Goal: Transaction & Acquisition: Purchase product/service

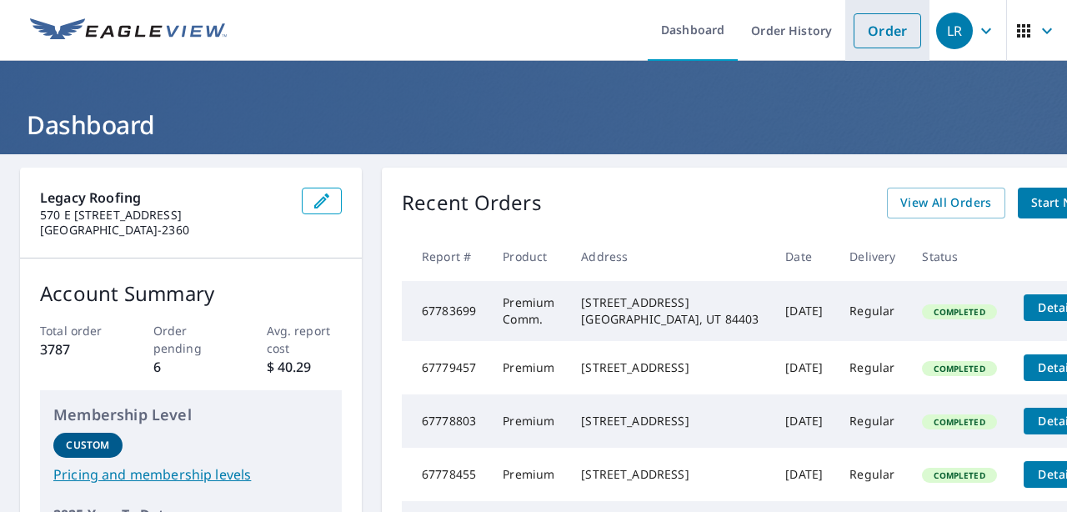
click at [891, 43] on link "Order" at bounding box center [888, 30] width 68 height 35
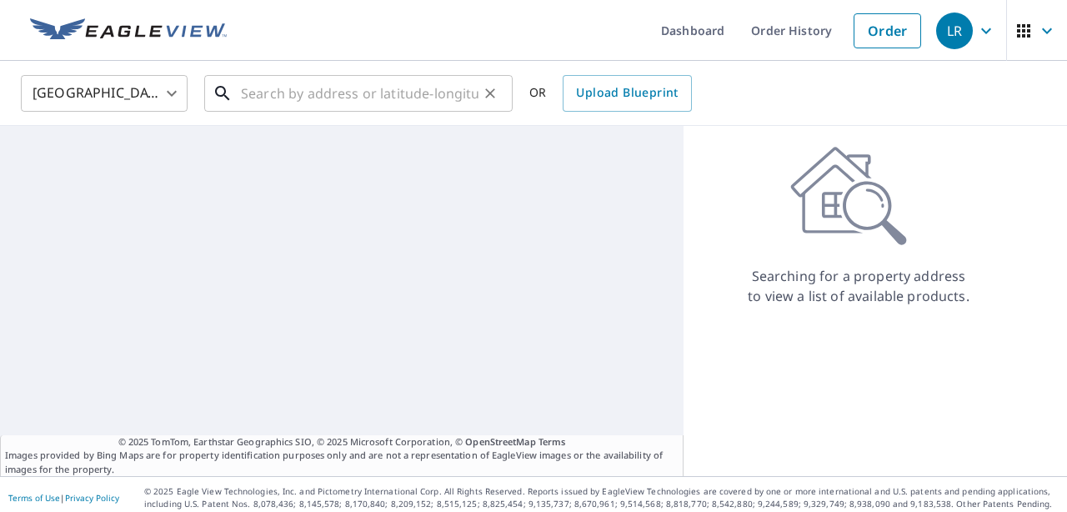
click at [274, 87] on input "text" at bounding box center [360, 93] width 238 height 47
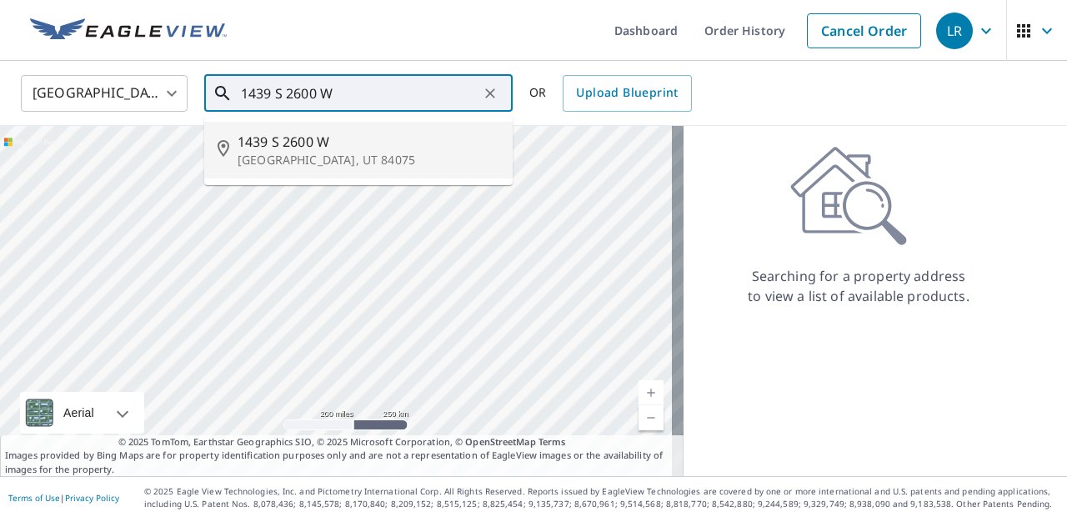
click at [282, 168] on p "[GEOGRAPHIC_DATA], UT 84075" at bounding box center [369, 160] width 262 height 17
type input "[STREET_ADDRESS]"
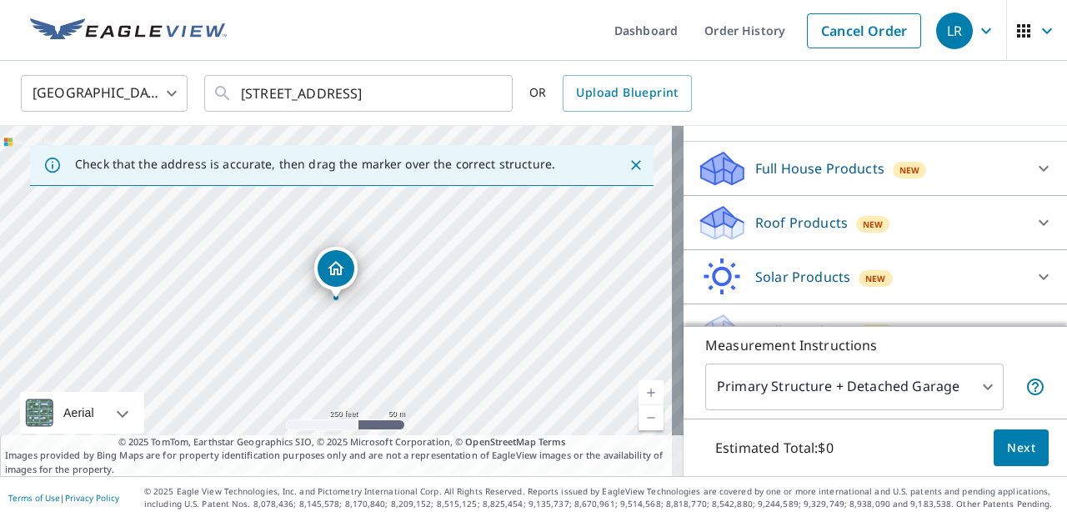
scroll to position [160, 0]
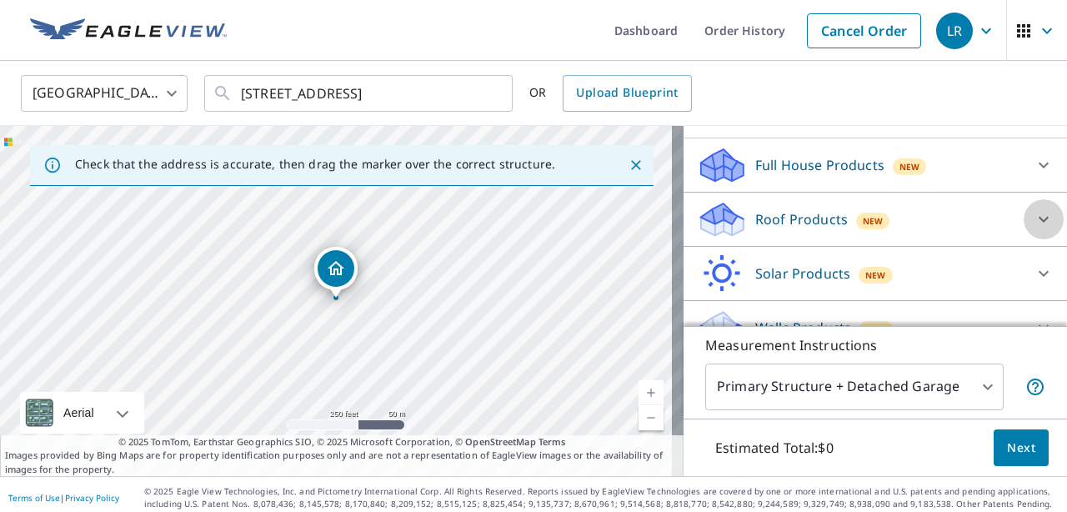
click at [1034, 223] on icon at bounding box center [1044, 219] width 20 height 20
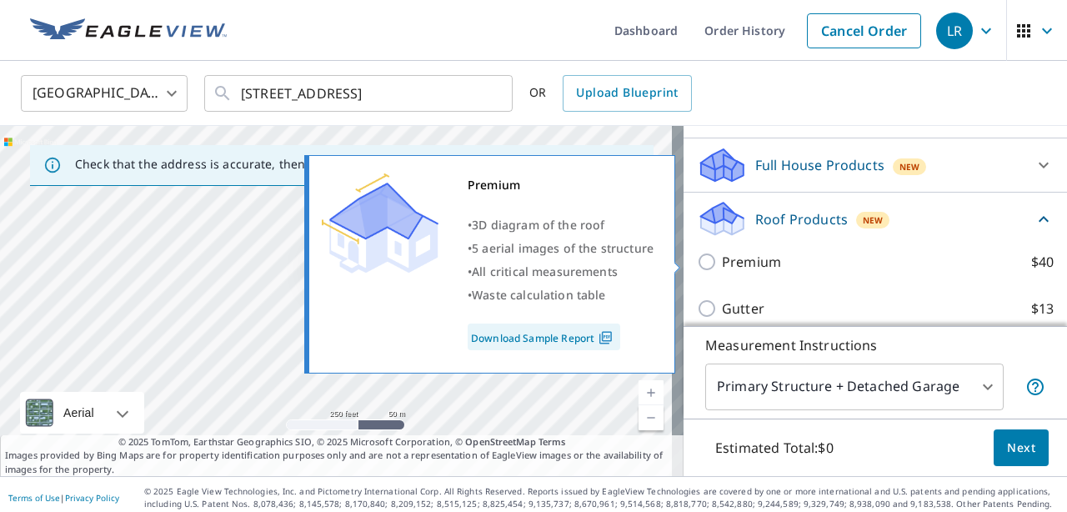
click at [697, 265] on input "Premium $40" at bounding box center [709, 262] width 25 height 20
checkbox input "true"
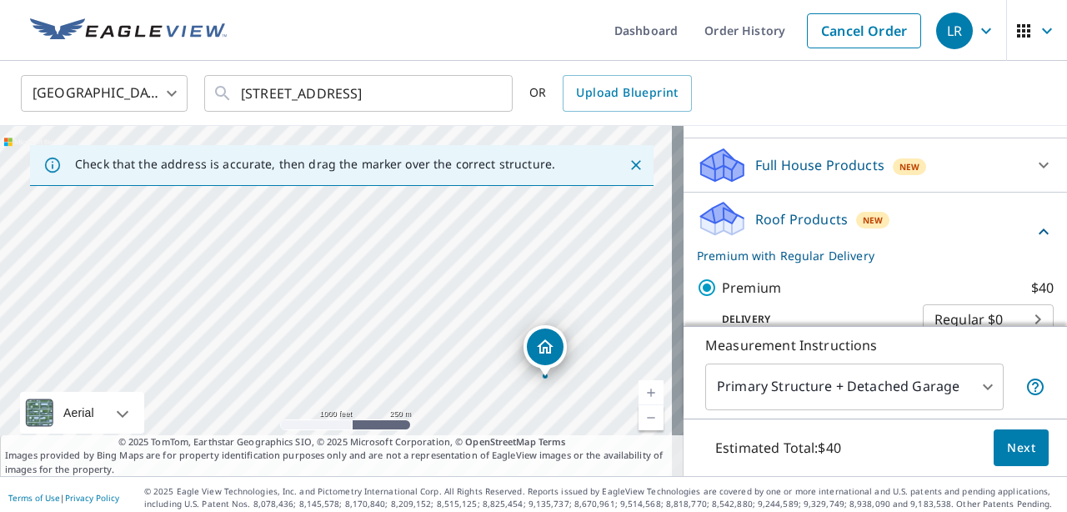
scroll to position [7, 0]
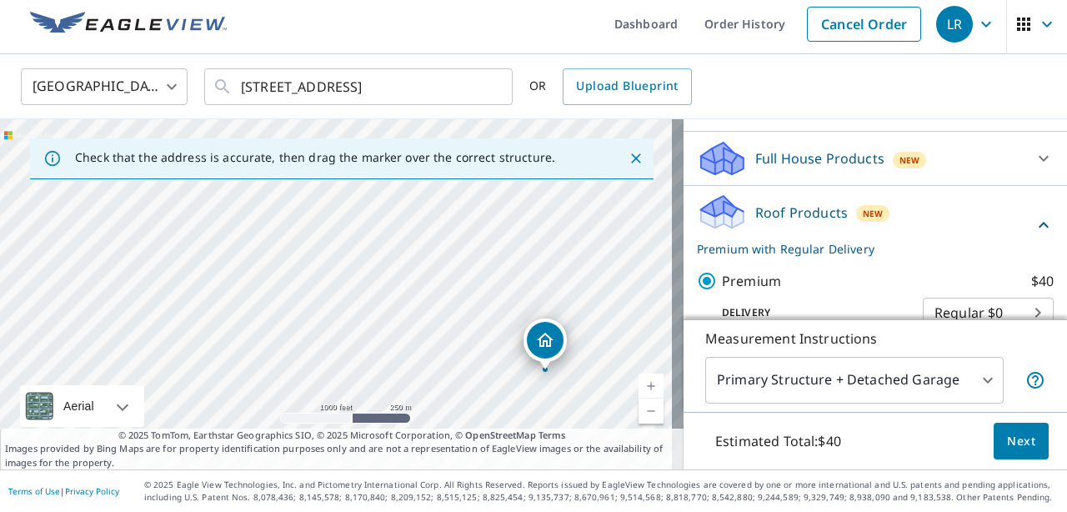
click at [1027, 451] on button "Next" at bounding box center [1021, 442] width 55 height 38
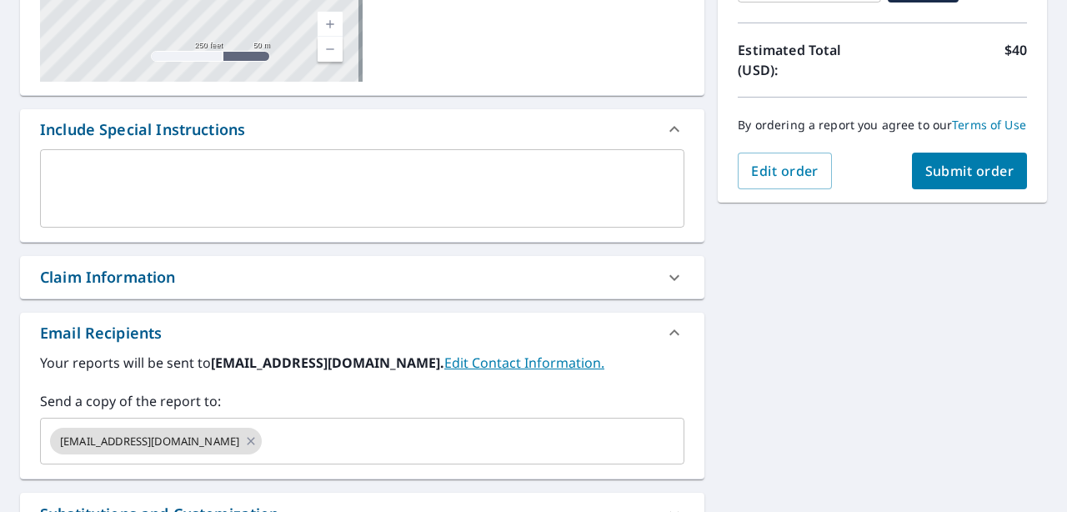
scroll to position [353, 0]
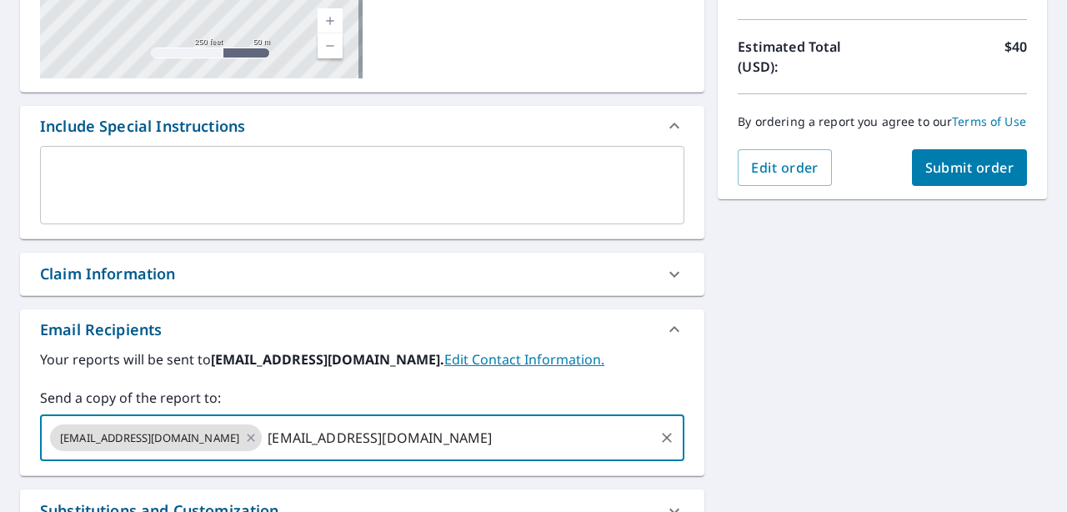
type input "[EMAIL_ADDRESS][DOMAIN_NAME]"
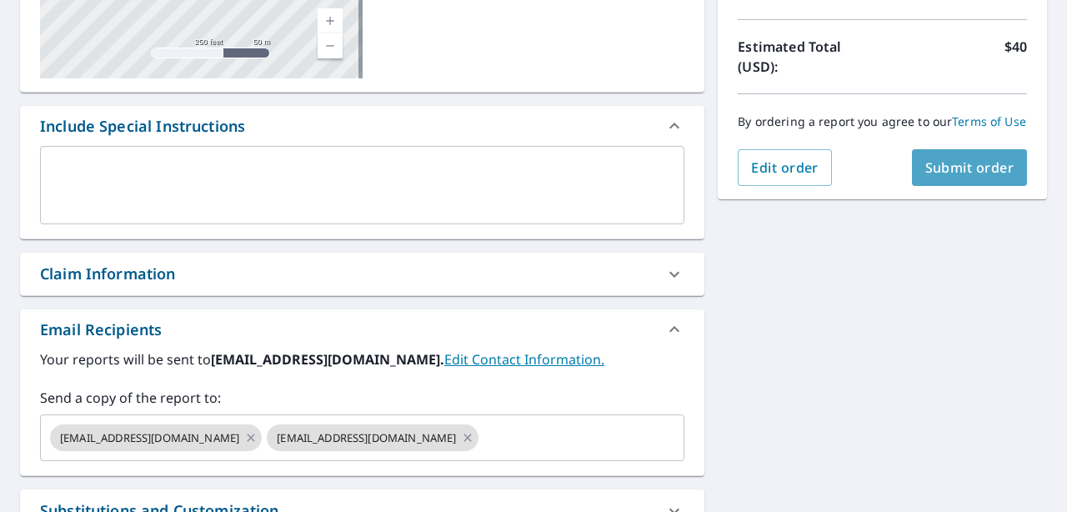
click at [974, 177] on span "Submit order" at bounding box center [970, 167] width 89 height 18
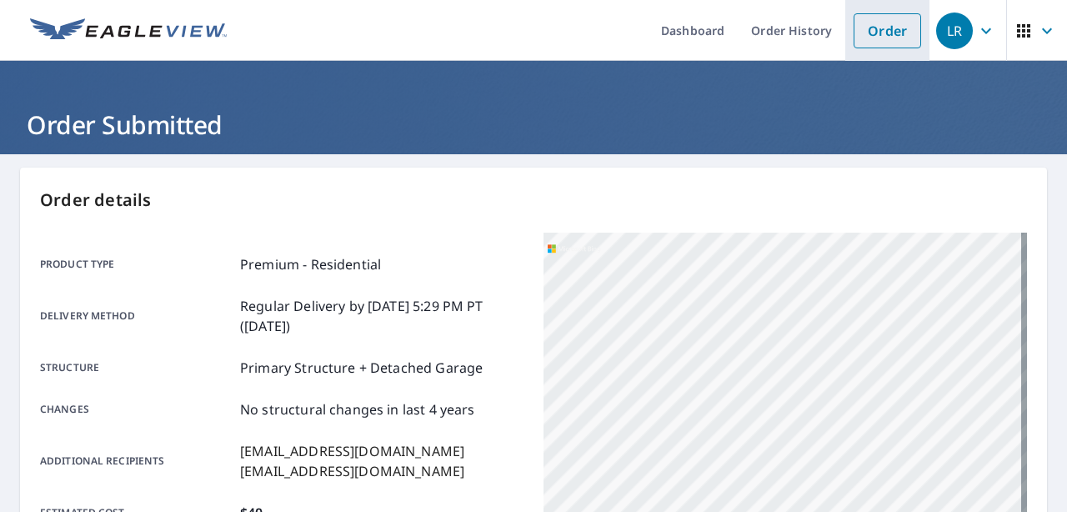
click at [856, 23] on link "Order" at bounding box center [888, 30] width 68 height 35
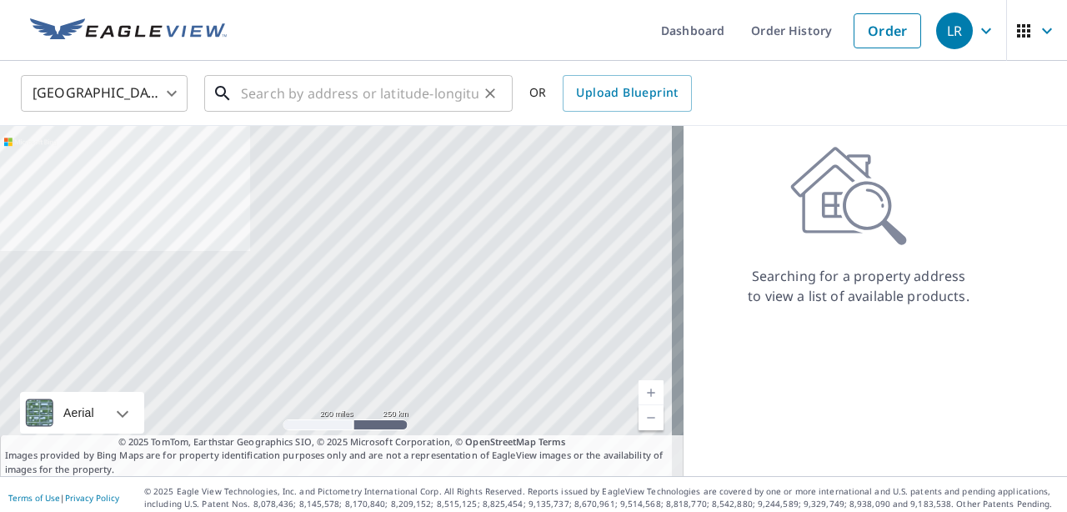
click at [402, 91] on input "text" at bounding box center [360, 93] width 238 height 47
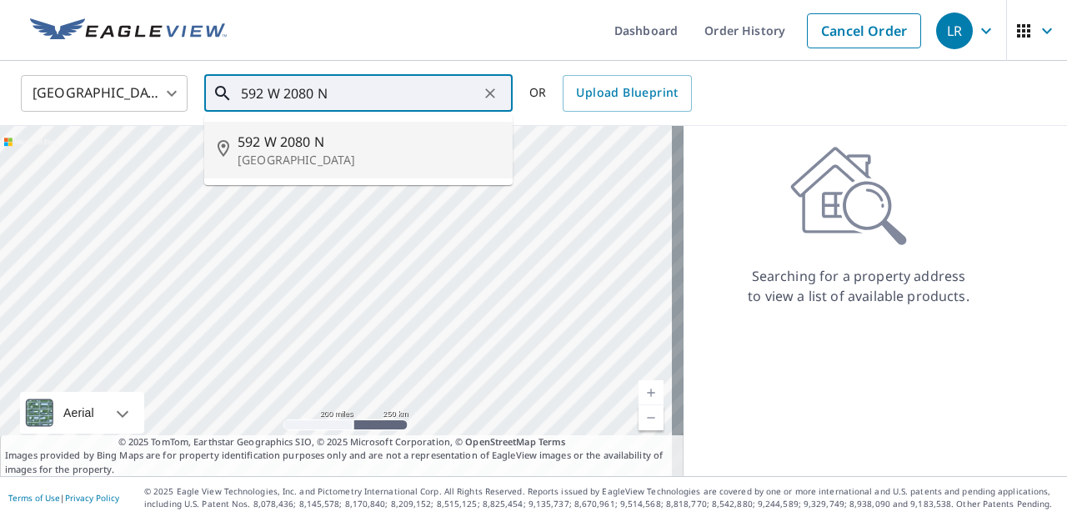
click at [294, 144] on span "592 W 2080 N" at bounding box center [369, 142] width 262 height 20
type input "[STREET_ADDRESS]"
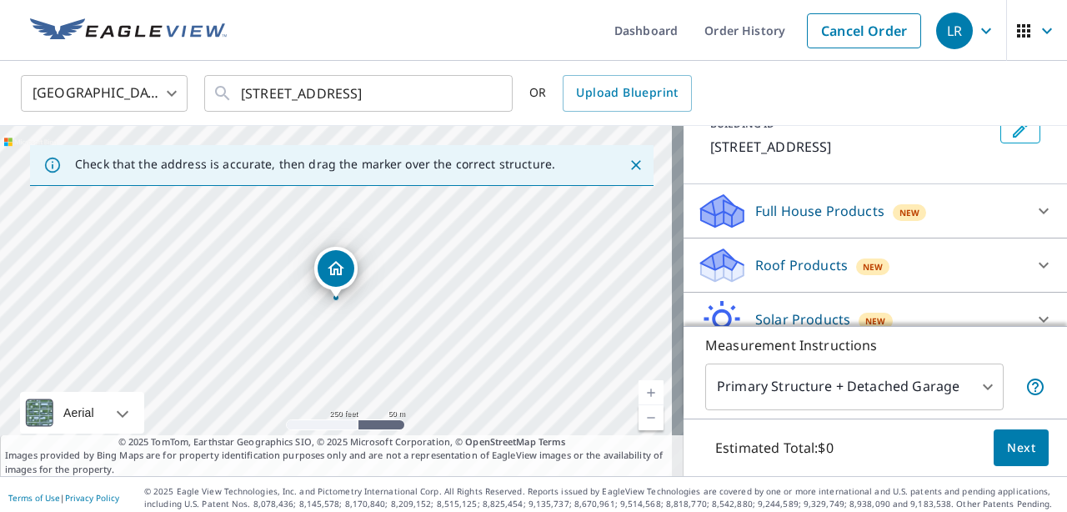
scroll to position [118, 0]
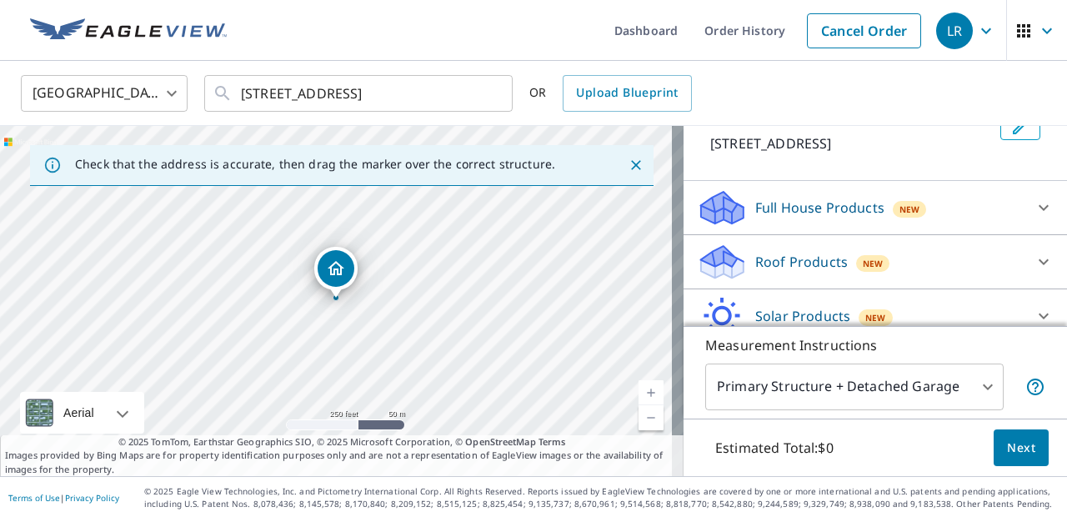
click at [1034, 263] on icon at bounding box center [1044, 262] width 20 height 20
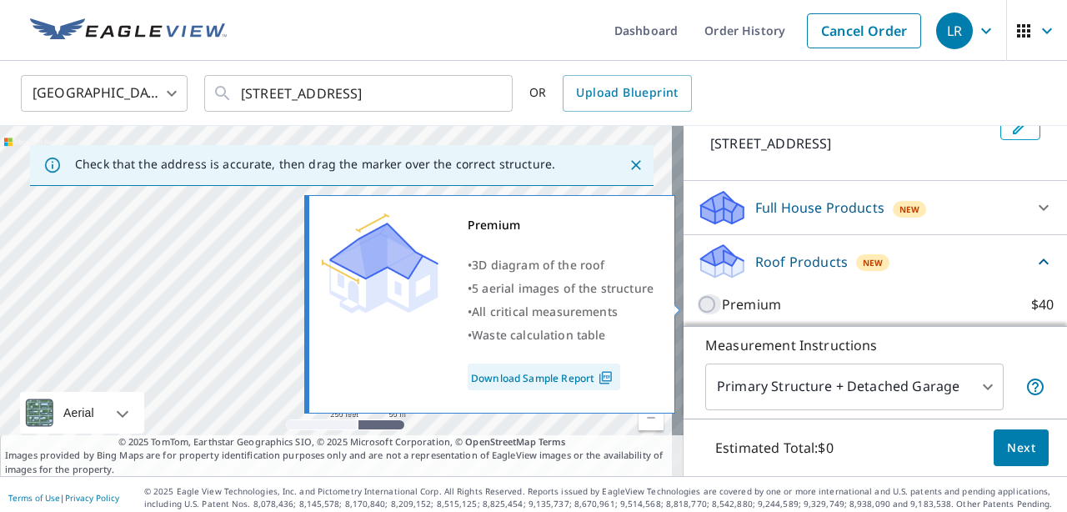
click at [699, 307] on input "Premium $40" at bounding box center [709, 304] width 25 height 20
checkbox input "true"
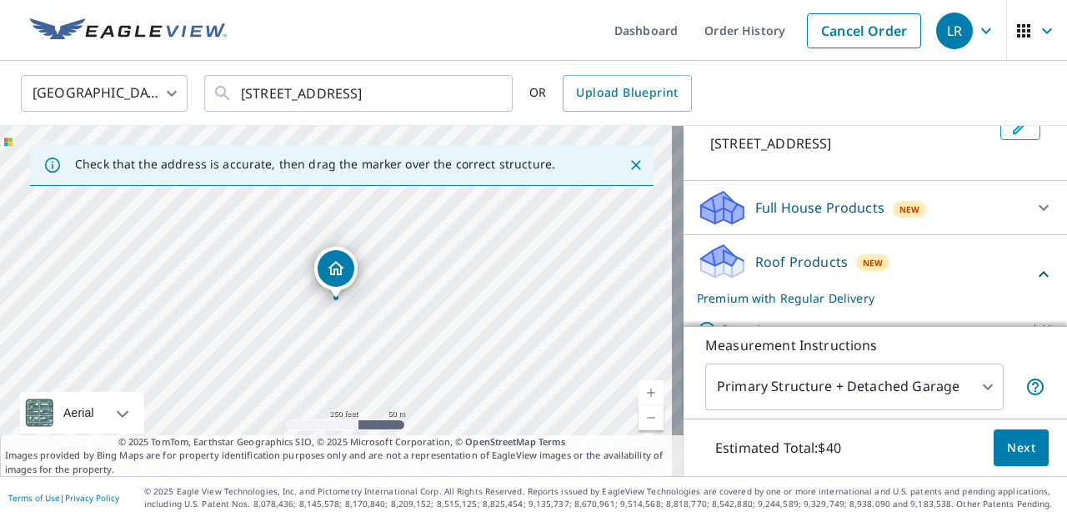
scroll to position [245, 0]
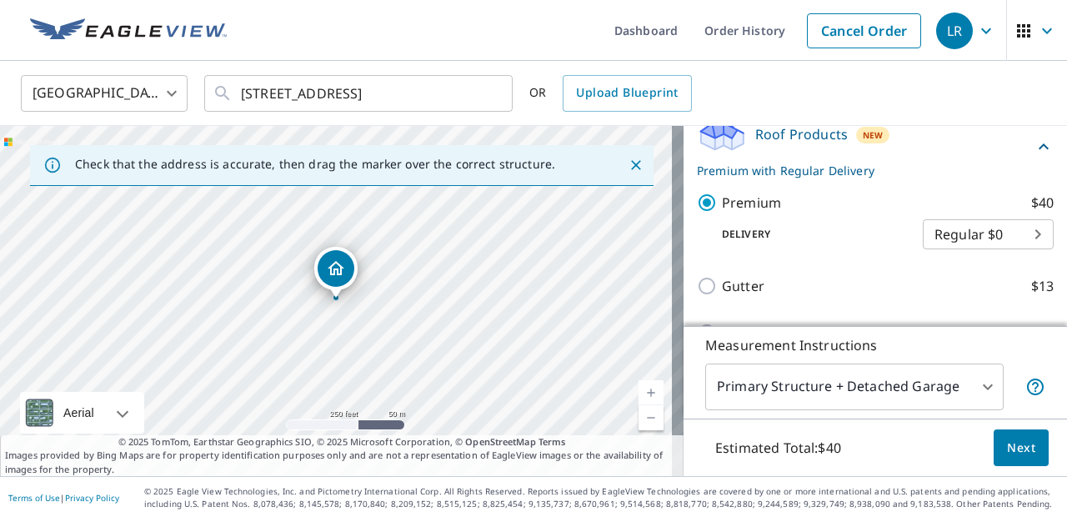
click at [1013, 447] on span "Next" at bounding box center [1021, 448] width 28 height 21
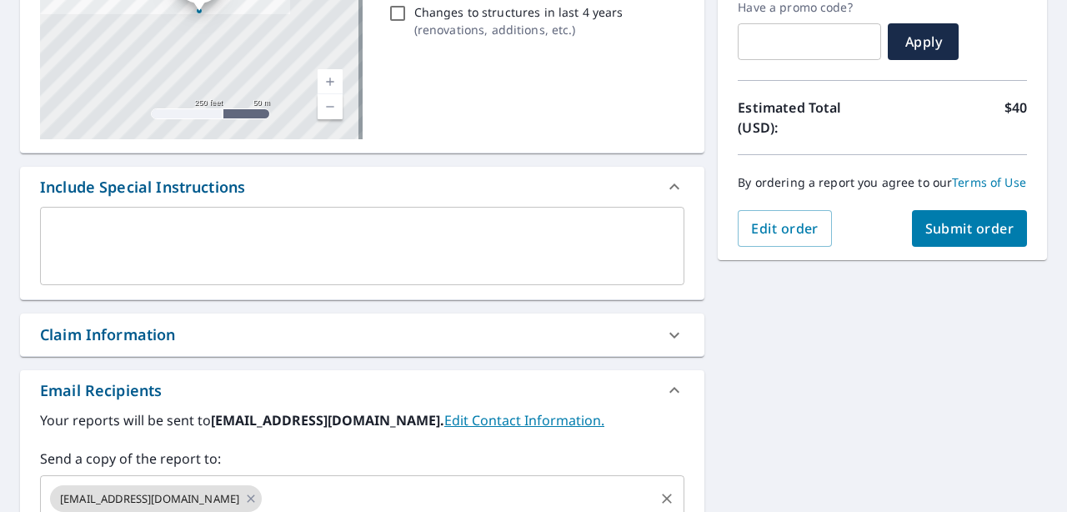
scroll to position [480, 0]
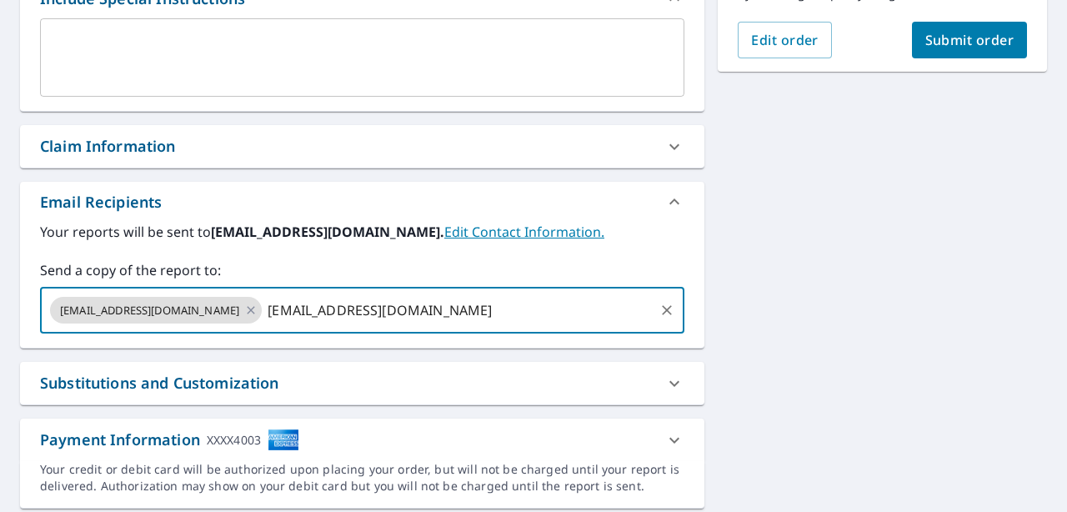
type input "[EMAIL_ADDRESS][DOMAIN_NAME]"
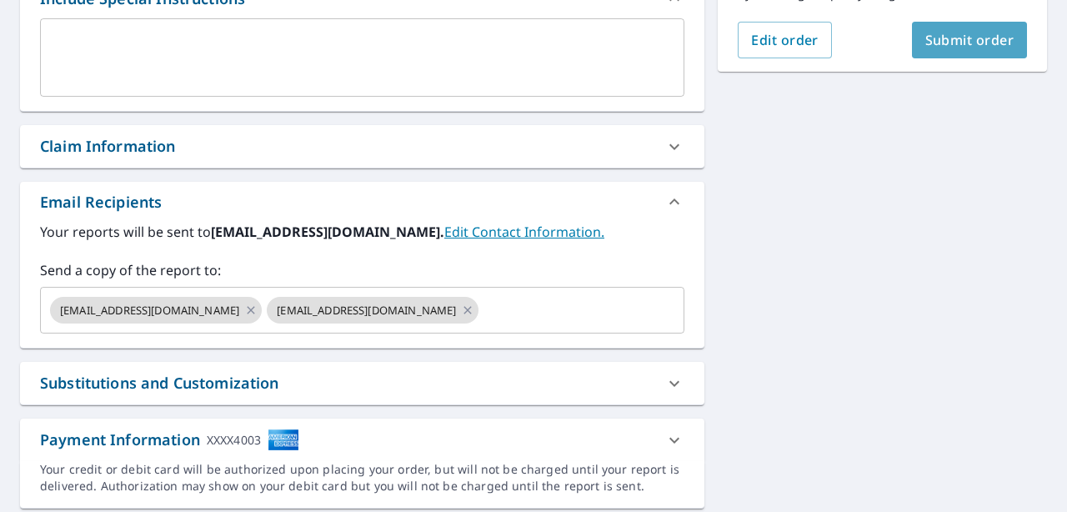
click at [981, 49] on span "Submit order" at bounding box center [970, 40] width 89 height 18
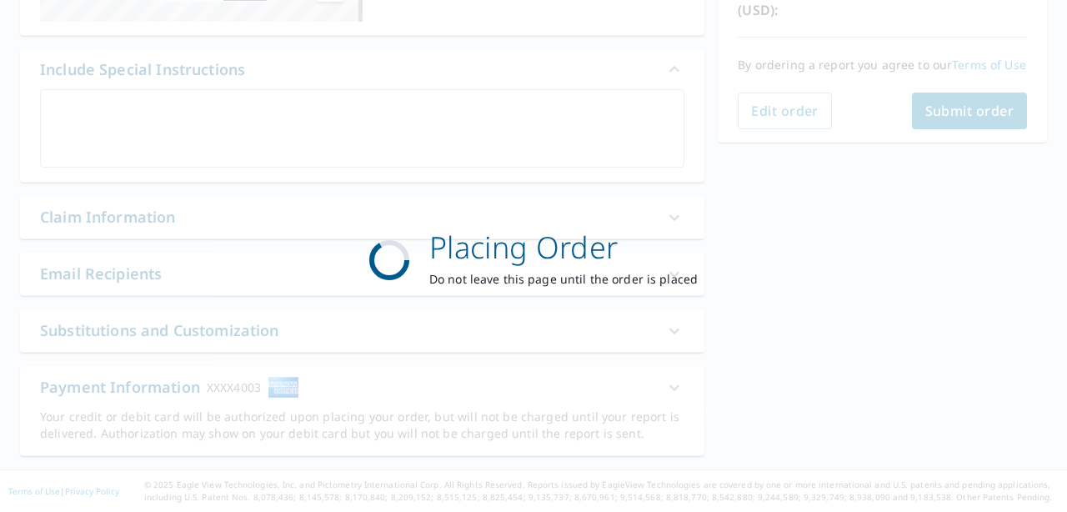
scroll to position [409, 0]
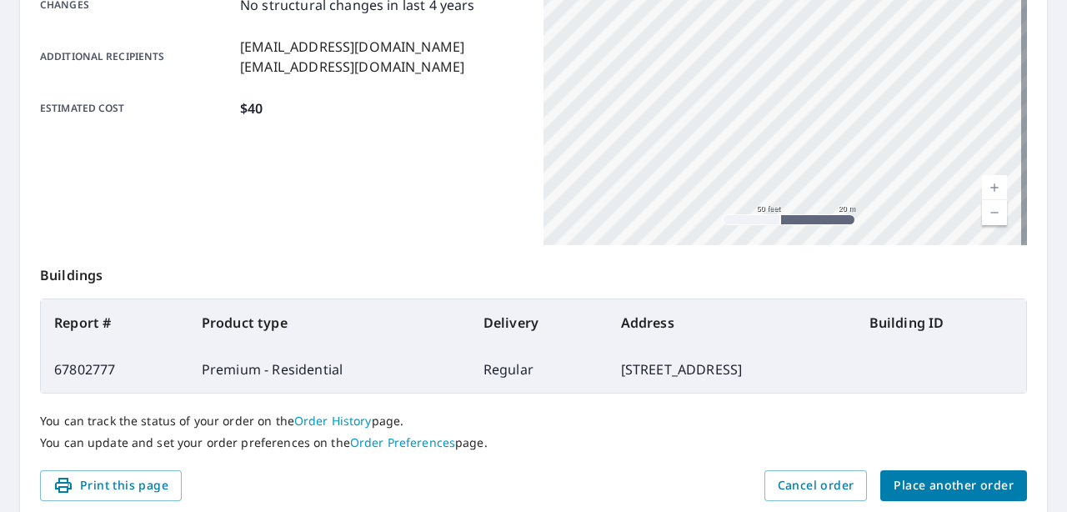
scroll to position [423, 0]
